Goal: Find specific page/section: Find specific page/section

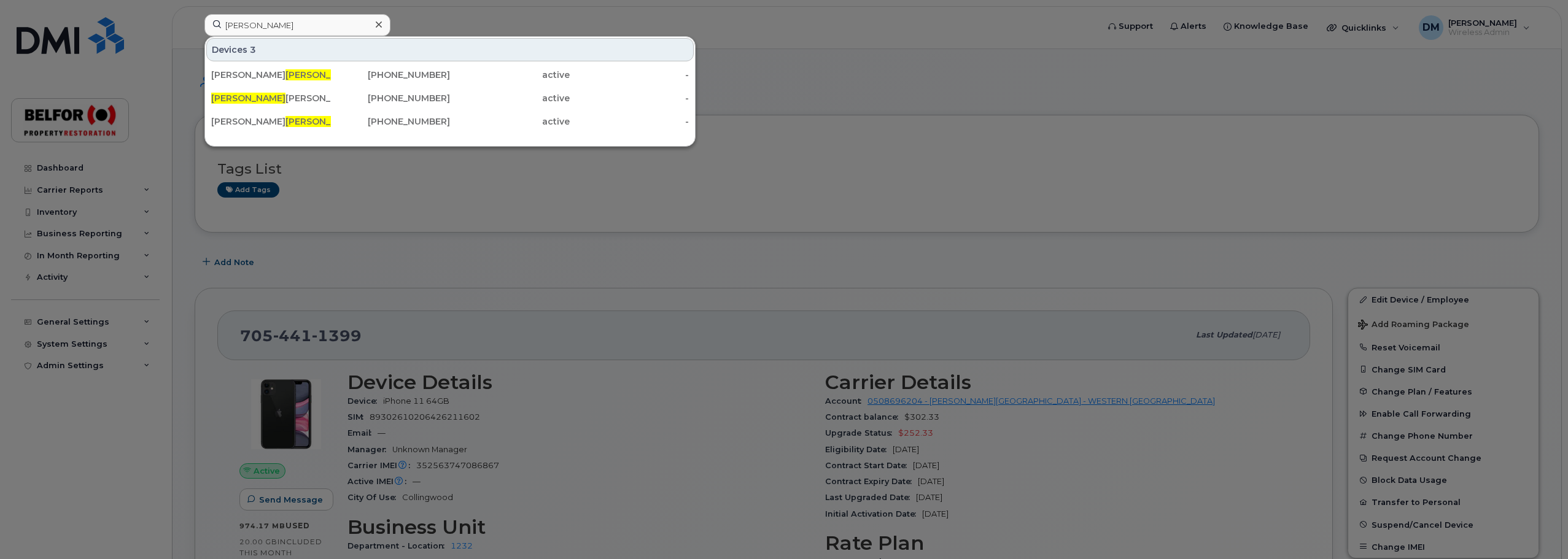
click at [242, 20] on input "[PERSON_NAME]" at bounding box center [297, 25] width 186 height 22
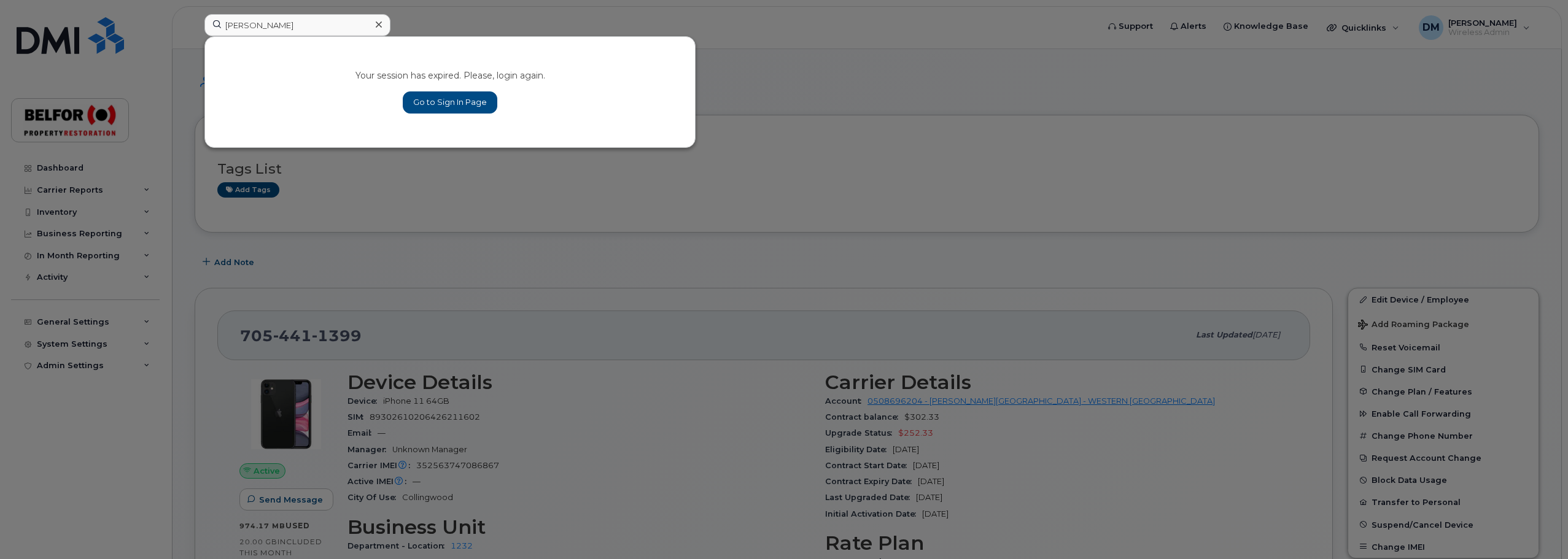
type input "[PERSON_NAME]"
click at [469, 101] on link "Go to Sign In Page" at bounding box center [449, 103] width 95 height 22
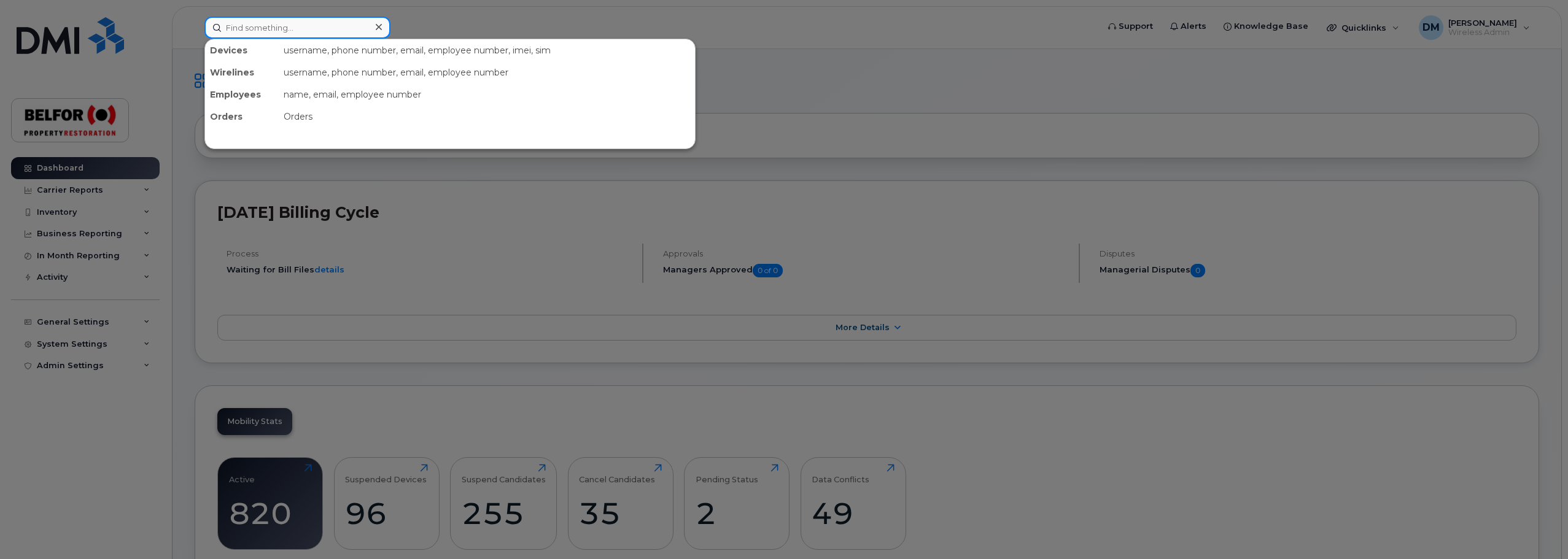
click at [263, 31] on input at bounding box center [297, 28] width 186 height 22
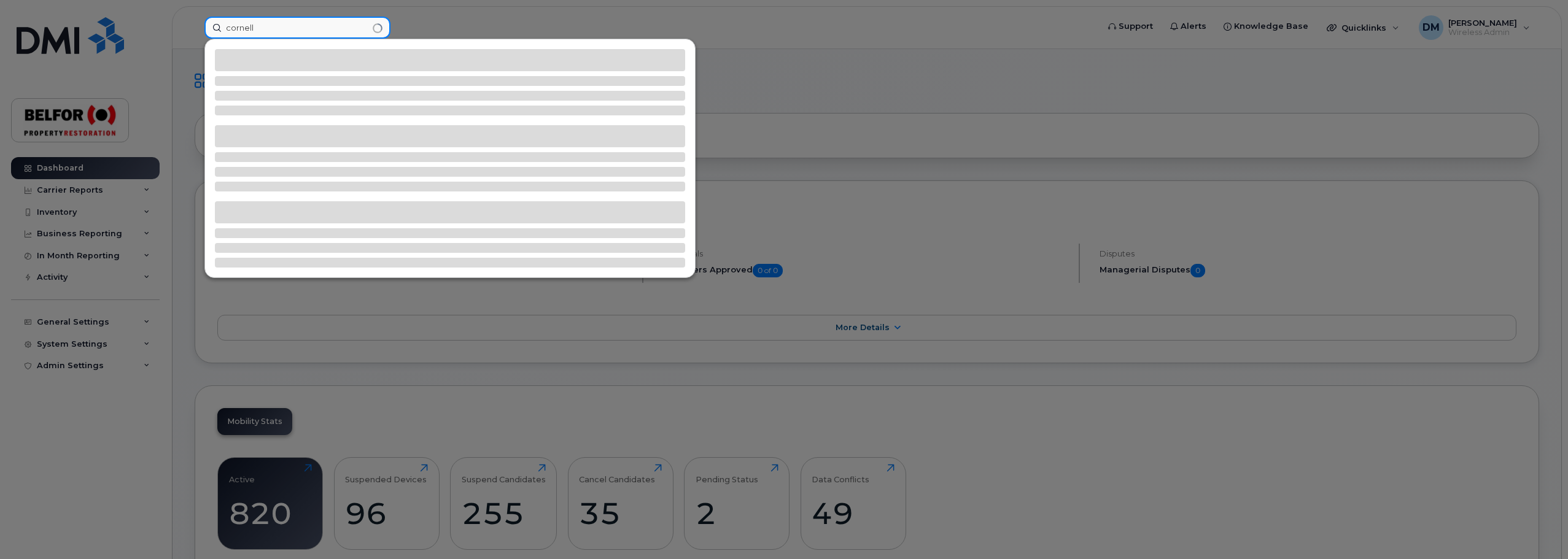
click at [238, 28] on input "cornell" at bounding box center [297, 28] width 186 height 22
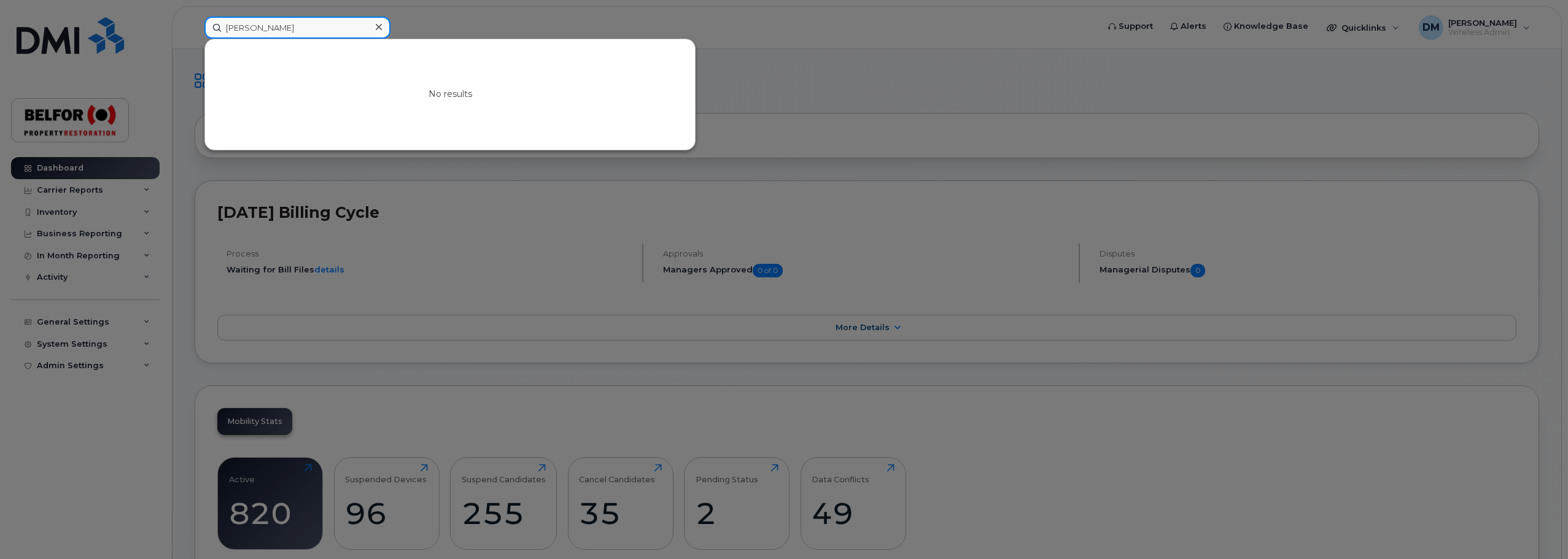
drag, startPoint x: 259, startPoint y: 28, endPoint x: 183, endPoint y: 28, distance: 76.0
click at [195, 28] on div "conell No results" at bounding box center [647, 28] width 905 height 22
type input "[PERSON_NAME]"
click at [378, 26] on icon at bounding box center [379, 27] width 6 height 6
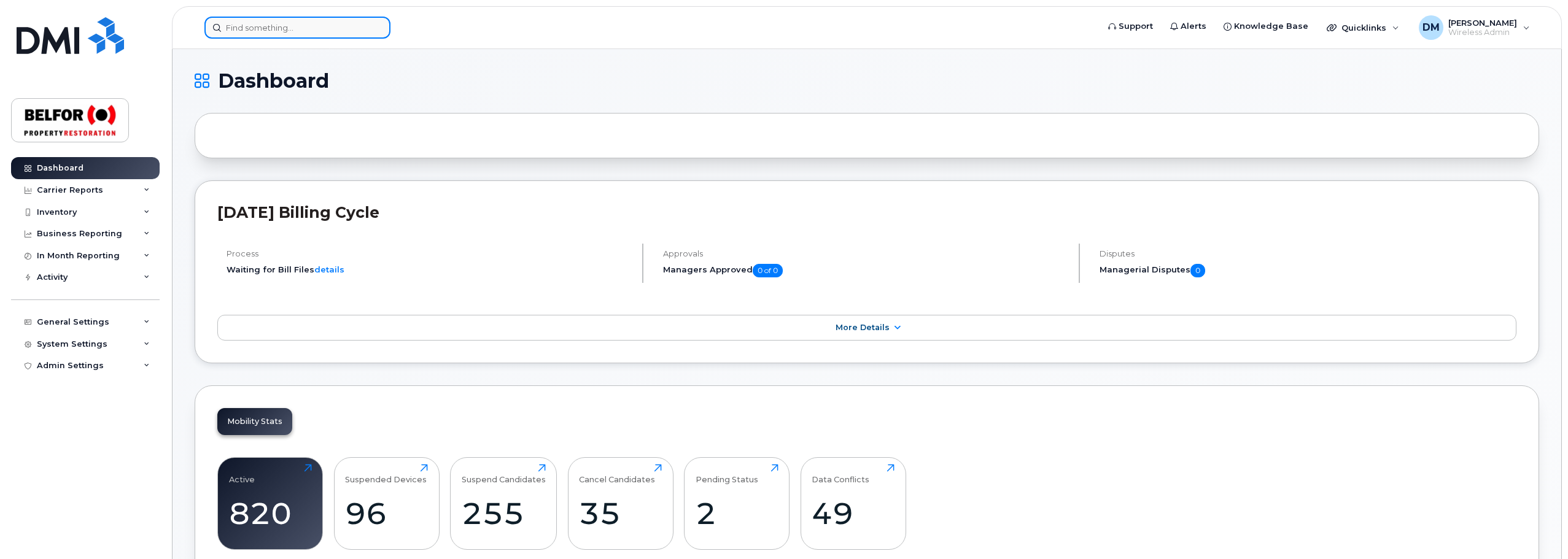
click at [253, 26] on input at bounding box center [297, 28] width 186 height 22
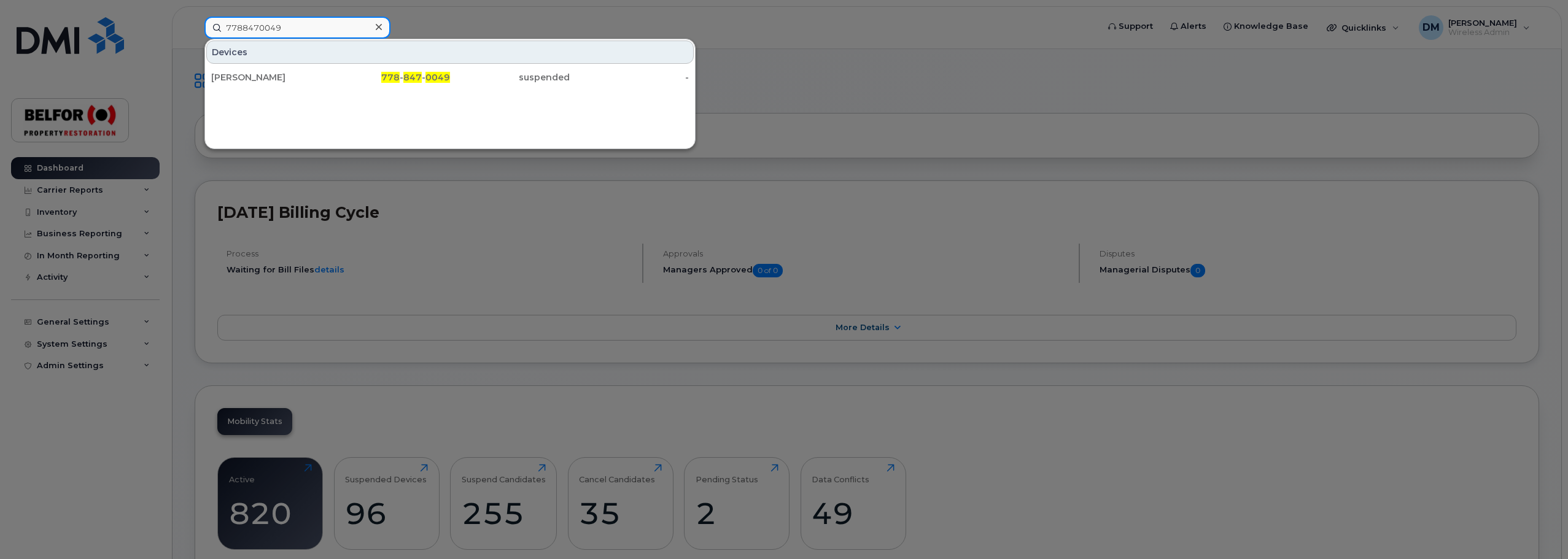
type input "7788470049"
click at [276, 89] on div "Mary Jane Corbett 778 - 847 - 0049 suspended -" at bounding box center [449, 77] width 490 height 25
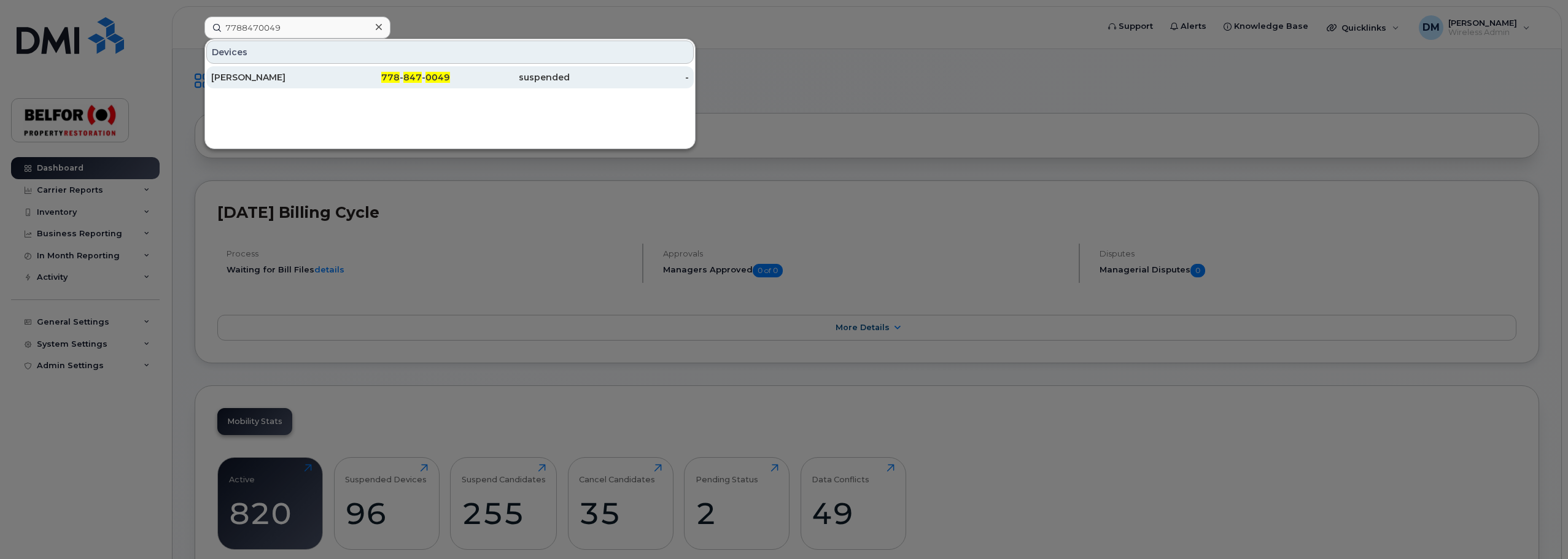
click at [284, 76] on div "Mary Jane Corbett" at bounding box center [271, 78] width 120 height 12
